Goal: Complete application form

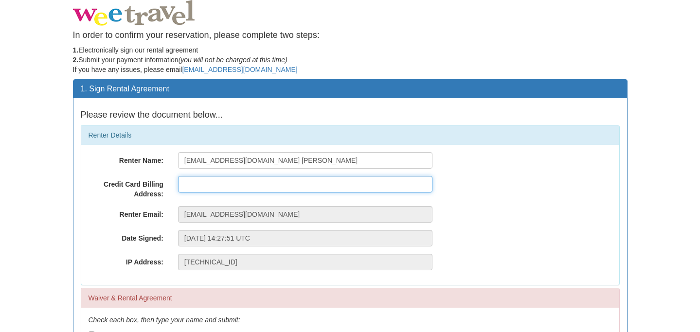
click at [253, 185] on input "text" at bounding box center [305, 184] width 255 height 17
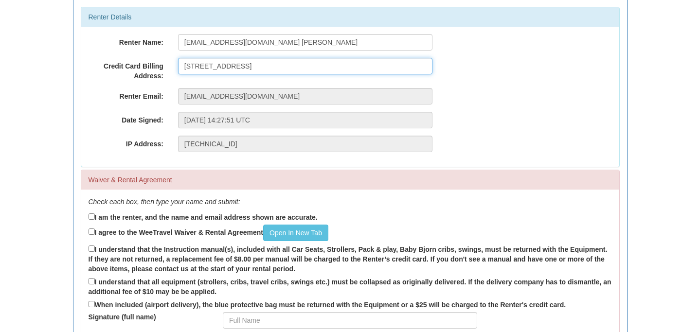
scroll to position [120, 0]
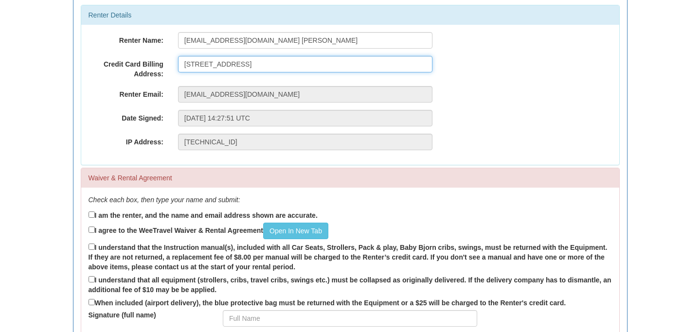
type input "1787 ST CLAIR AVENUE WEST, TORONTO, ONTARIO, M6N 0B7"
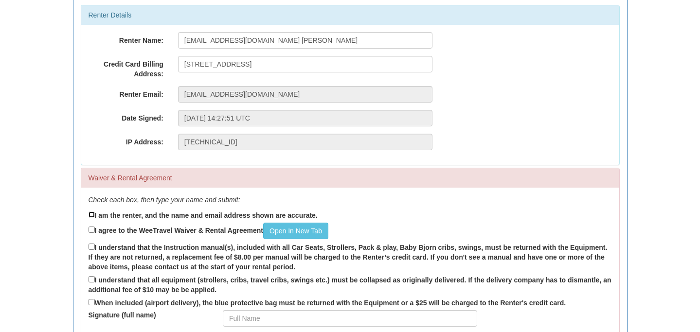
click at [92, 216] on input "I am the renter, and the name and email address shown are accurate." at bounding box center [92, 215] width 6 height 6
checkbox input "true"
click at [92, 230] on input "I agree to the WeeTravel Waiver & Rental Agreement Open In New Tab" at bounding box center [92, 230] width 6 height 6
checkbox input "true"
click at [91, 245] on input "I understand that the Instruction manual(s), included with all Car Seats, Strol…" at bounding box center [92, 247] width 6 height 6
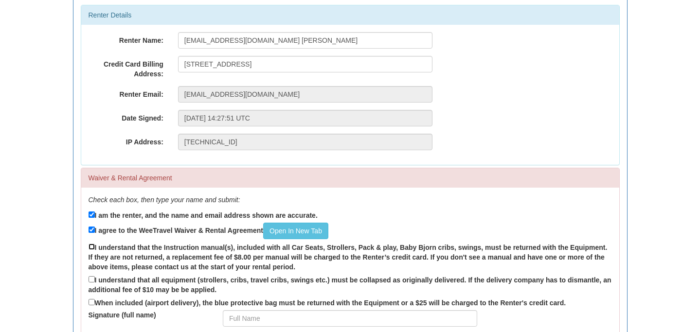
checkbox input "true"
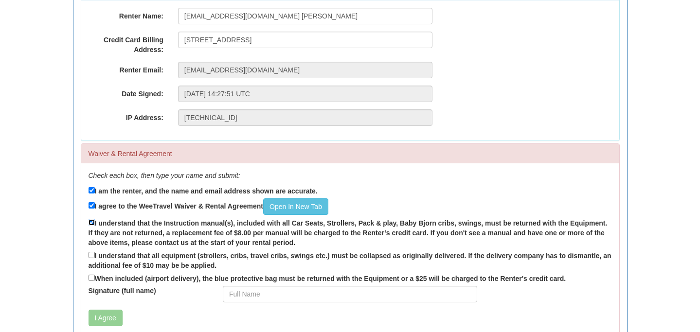
scroll to position [148, 0]
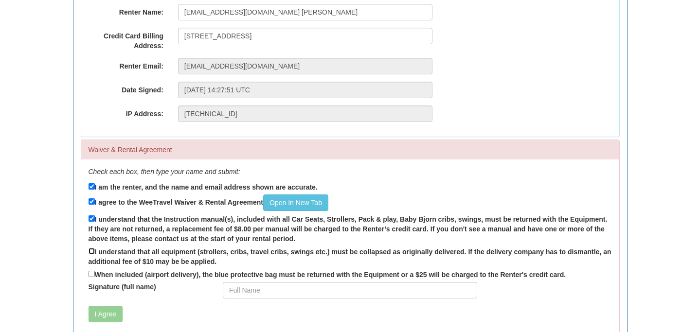
click at [92, 249] on input "I understand that all equipment (strollers, cribs, travel cribs, swings etc.) m…" at bounding box center [92, 251] width 6 height 6
checkbox input "true"
click at [92, 275] on input "When included (airport delivery), the blue protective bag must be returned with…" at bounding box center [92, 274] width 6 height 6
checkbox input "true"
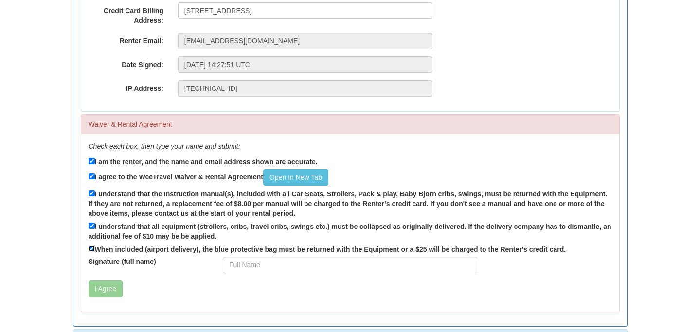
scroll to position [178, 0]
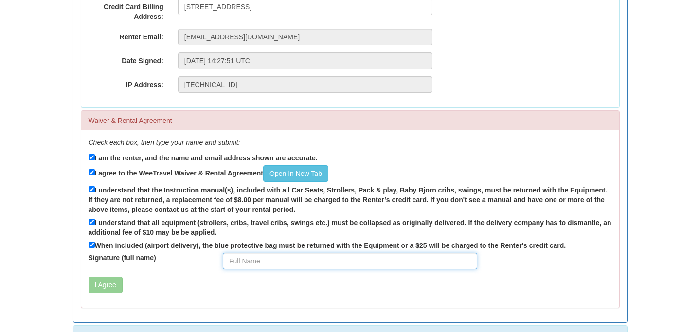
click at [251, 260] on input "Signature (full name)" at bounding box center [350, 261] width 255 height 17
type input "STEPHEN RAMROOP"
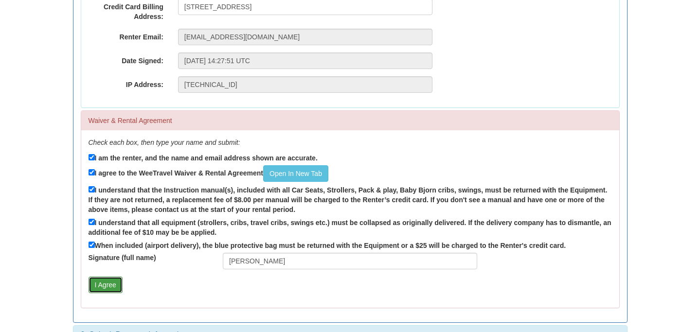
click at [109, 286] on button "I Agree" at bounding box center [106, 285] width 34 height 17
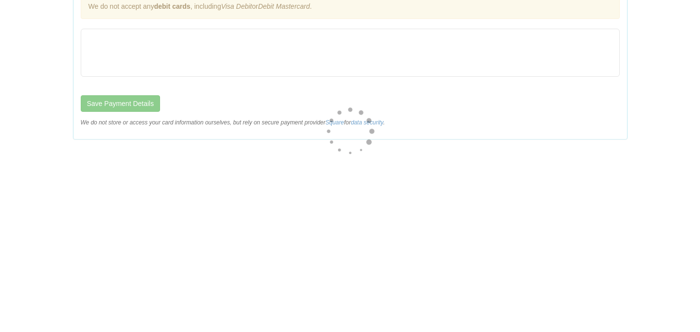
scroll to position [0, 0]
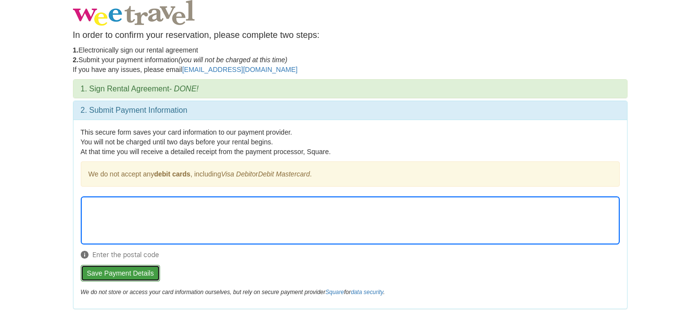
click at [149, 271] on button "Save Payment Details" at bounding box center [121, 273] width 80 height 17
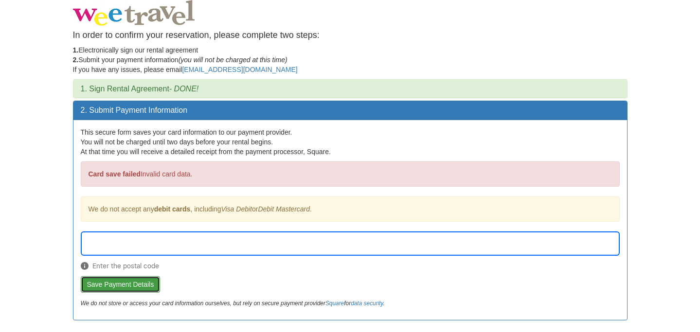
click at [110, 284] on button "Save Payment Details" at bounding box center [121, 284] width 80 height 17
click at [147, 285] on button "Save Payment Details" at bounding box center [121, 284] width 80 height 17
